Goal: Task Accomplishment & Management: Use online tool/utility

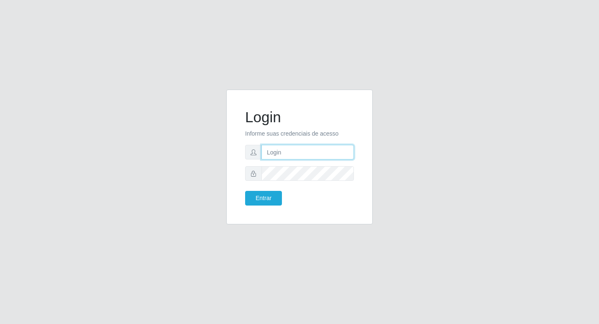
drag, startPoint x: 0, startPoint y: 0, endPoint x: 277, endPoint y: 154, distance: 316.9
click at [276, 154] on input "text" at bounding box center [308, 152] width 93 height 15
type input "[PERSON_NAME]@b6"
click at [280, 198] on button "Entrar" at bounding box center [263, 198] width 37 height 15
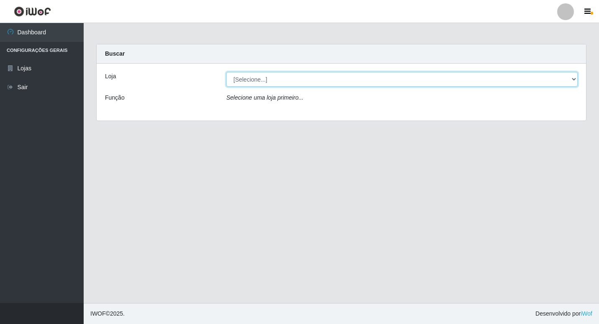
click at [575, 80] on select "[Selecione...] Bemais Supermercados - B6 Colibris" at bounding box center [402, 79] width 352 height 15
select select "406"
click at [226, 72] on select "[Selecione...] Bemais Supermercados - B6 Colibris" at bounding box center [402, 79] width 352 height 15
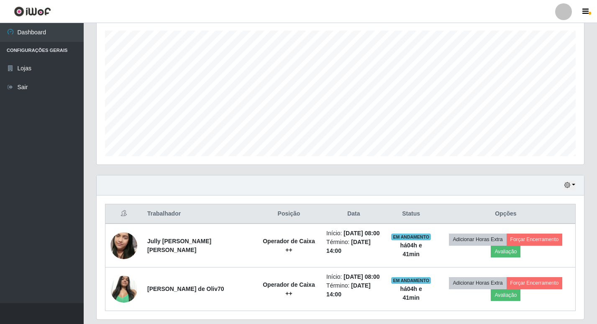
scroll to position [170, 0]
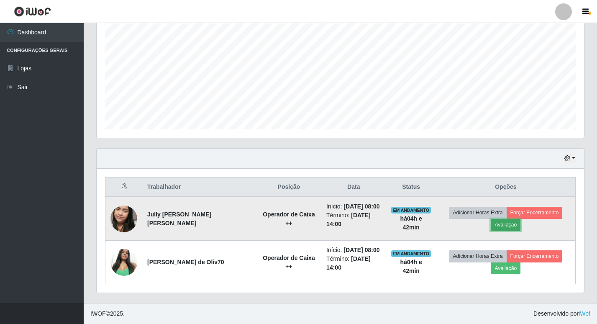
click at [505, 226] on button "Avaliação" at bounding box center [506, 225] width 30 height 12
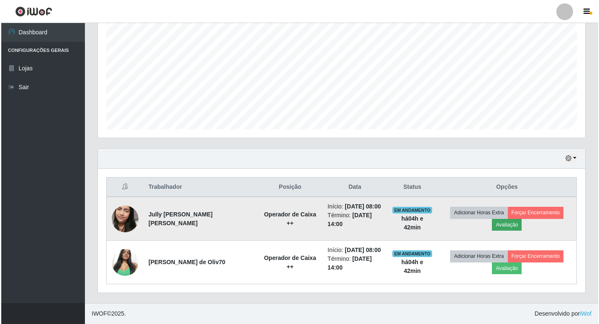
scroll to position [174, 484]
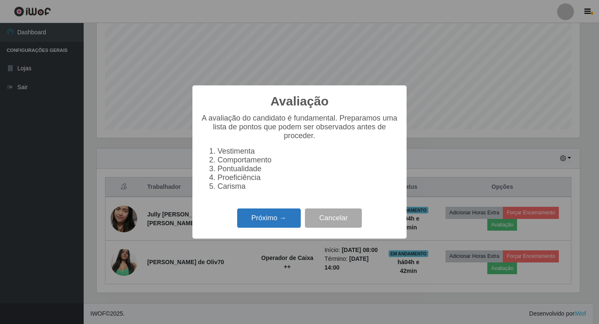
click at [257, 221] on button "Próximo →" at bounding box center [269, 218] width 64 height 20
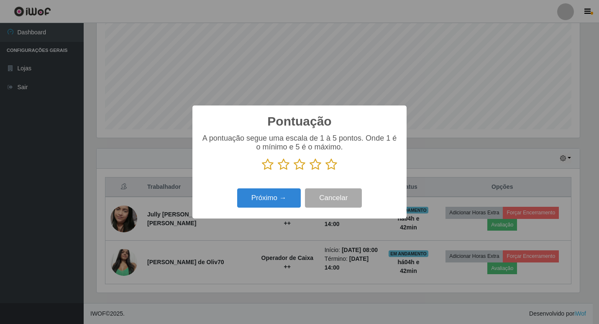
scroll to position [418448, 418138]
click at [332, 166] on icon at bounding box center [332, 164] width 12 height 13
click at [326, 171] on input "radio" at bounding box center [326, 171] width 0 height 0
click at [275, 200] on button "Próximo →" at bounding box center [269, 198] width 64 height 20
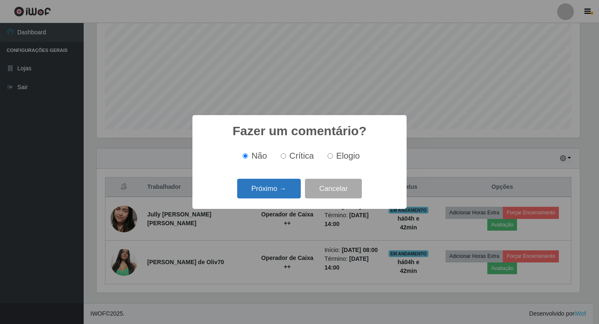
click at [270, 187] on button "Próximo →" at bounding box center [269, 189] width 64 height 20
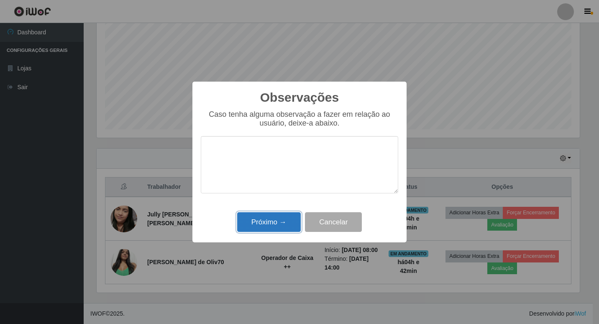
click at [264, 223] on button "Próximo →" at bounding box center [269, 222] width 64 height 20
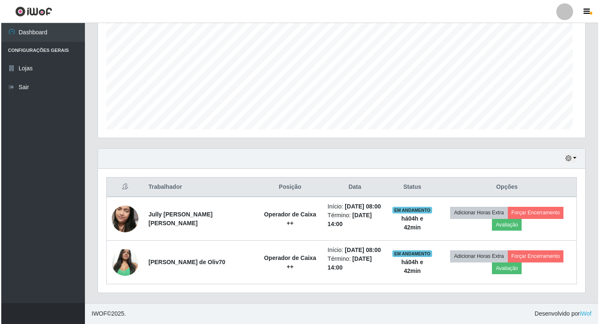
scroll to position [174, 488]
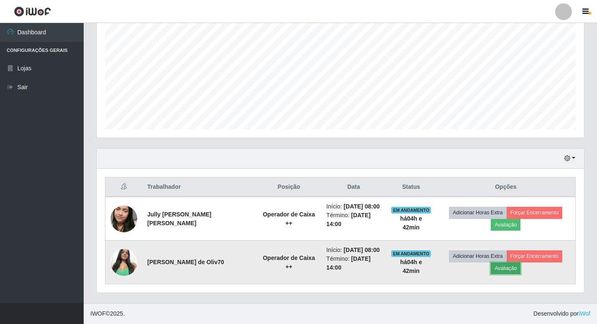
click at [516, 270] on button "Avaliação" at bounding box center [506, 268] width 30 height 12
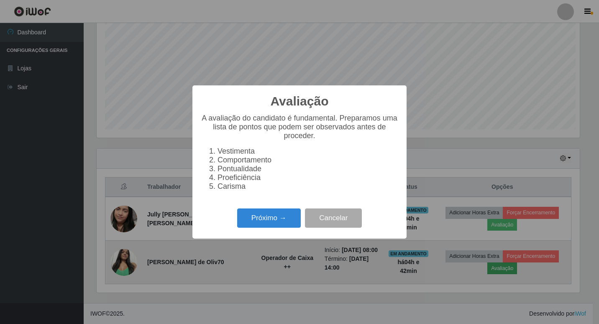
scroll to position [174, 484]
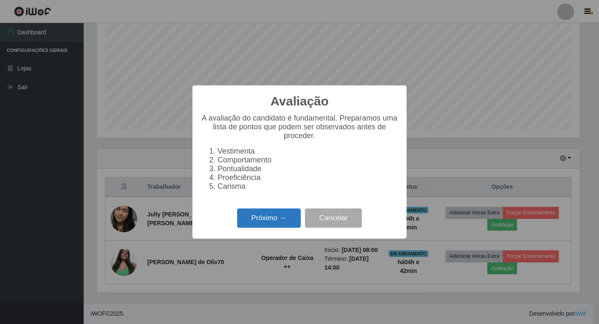
click at [268, 216] on button "Próximo →" at bounding box center [269, 218] width 64 height 20
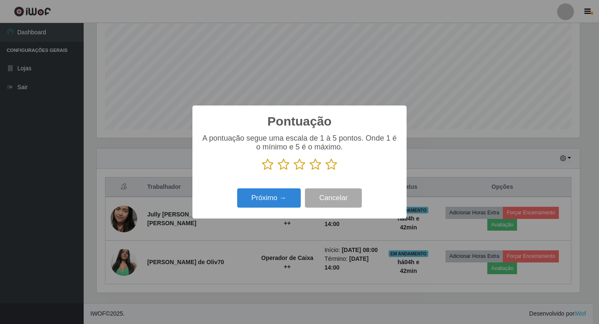
click at [333, 167] on icon at bounding box center [332, 164] width 12 height 13
click at [326, 171] on input "radio" at bounding box center [326, 171] width 0 height 0
click at [283, 194] on button "Próximo →" at bounding box center [269, 198] width 64 height 20
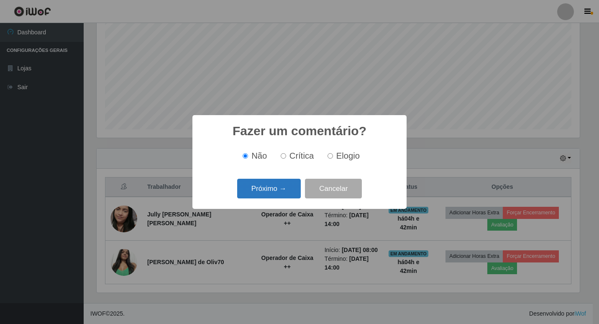
click at [268, 189] on button "Próximo →" at bounding box center [269, 189] width 64 height 20
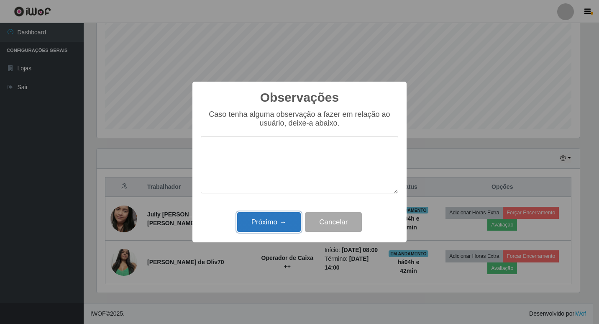
click at [264, 220] on button "Próximo →" at bounding box center [269, 222] width 64 height 20
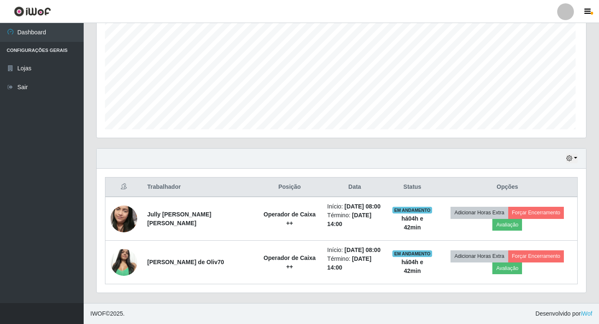
scroll to position [174, 488]
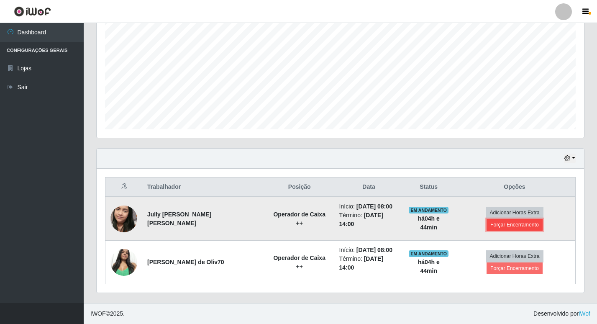
click at [517, 224] on button "Forçar Encerramento" at bounding box center [515, 225] width 56 height 12
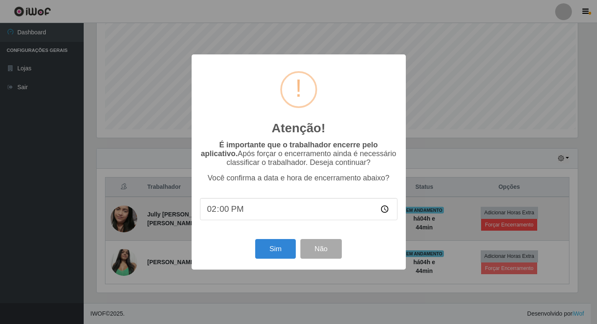
scroll to position [174, 484]
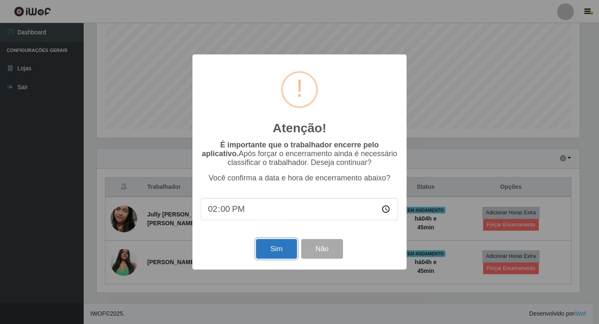
click at [268, 247] on button "Sim" at bounding box center [276, 249] width 41 height 20
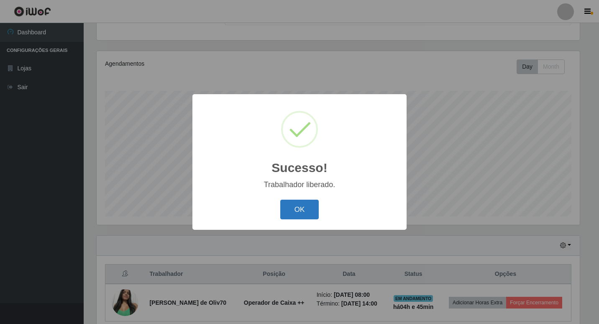
click at [314, 212] on button "OK" at bounding box center [299, 210] width 39 height 20
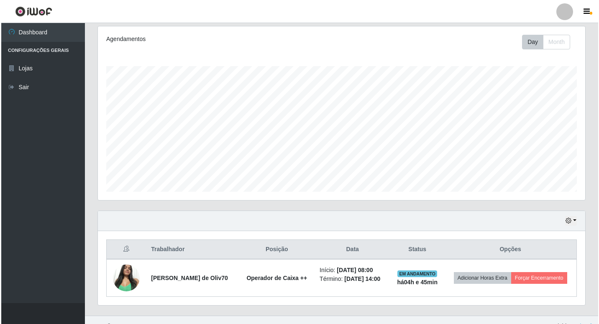
scroll to position [120, 0]
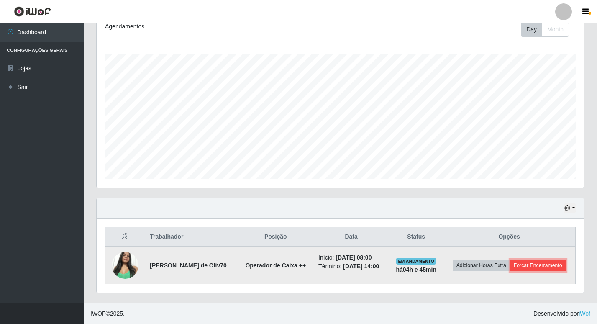
click at [532, 265] on button "Forçar Encerramento" at bounding box center [538, 266] width 56 height 12
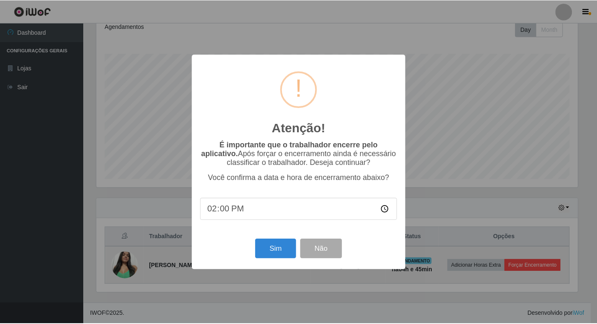
scroll to position [174, 484]
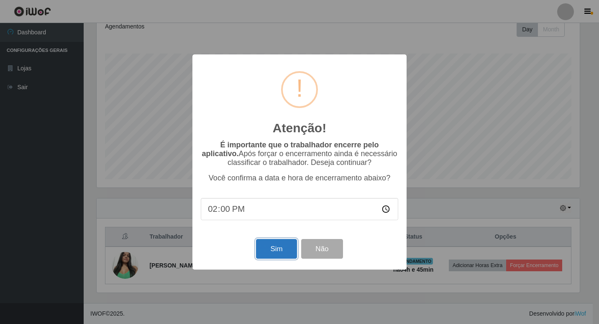
click at [286, 253] on button "Sim" at bounding box center [276, 249] width 41 height 20
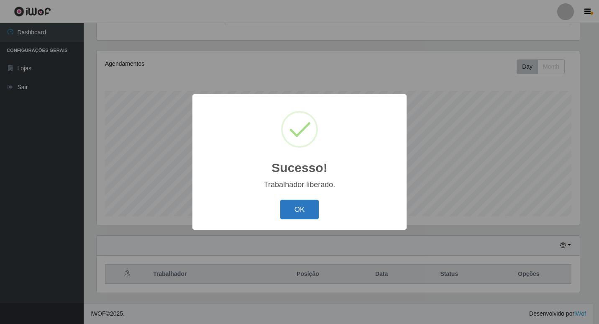
click at [313, 211] on button "OK" at bounding box center [299, 210] width 39 height 20
click at [313, 211] on div "Sucesso! × Trabalhador liberado. OK Cancel" at bounding box center [299, 162] width 599 height 324
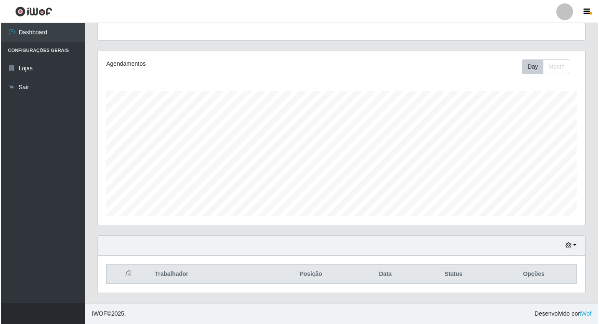
scroll to position [0, 0]
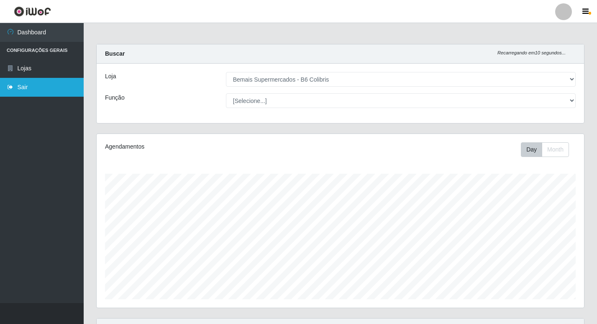
click at [15, 85] on link "Sair" at bounding box center [42, 87] width 84 height 19
